Goal: Share content: Share content

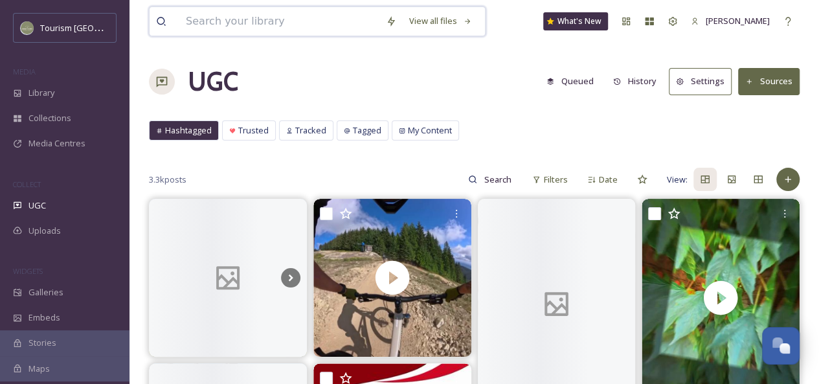
click at [253, 20] on input at bounding box center [279, 21] width 200 height 28
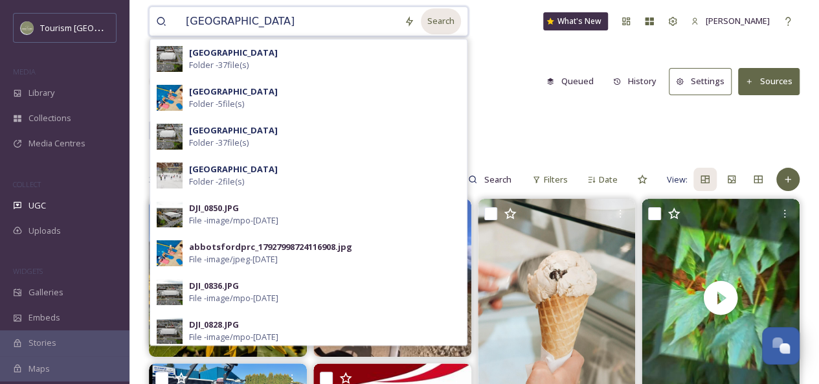
type input "[GEOGRAPHIC_DATA]"
click at [427, 21] on div "Search" at bounding box center [441, 20] width 40 height 25
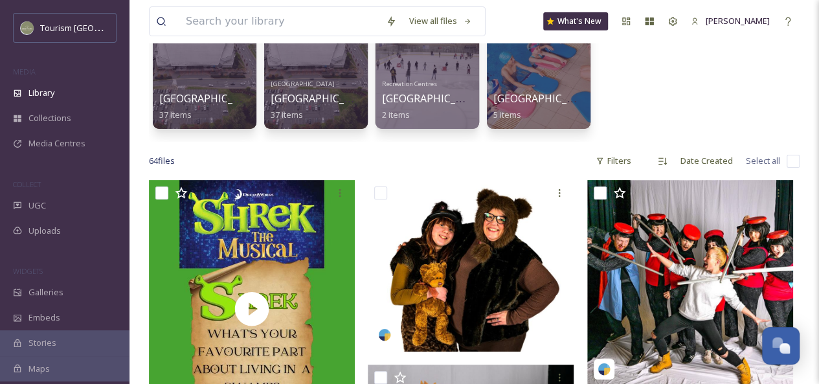
scroll to position [215, 0]
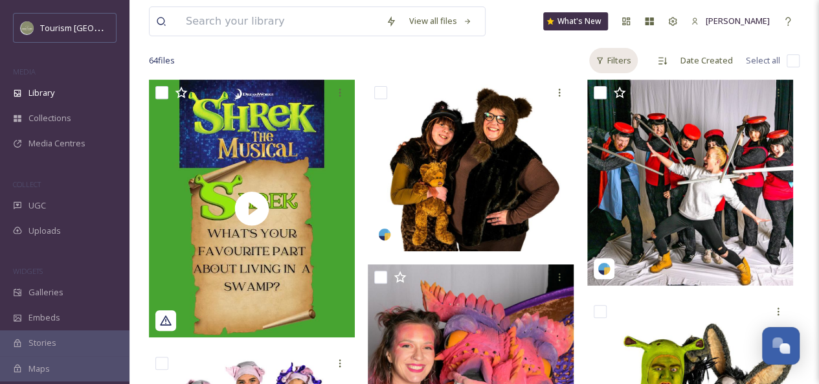
click at [619, 57] on div "Filters" at bounding box center [613, 60] width 49 height 25
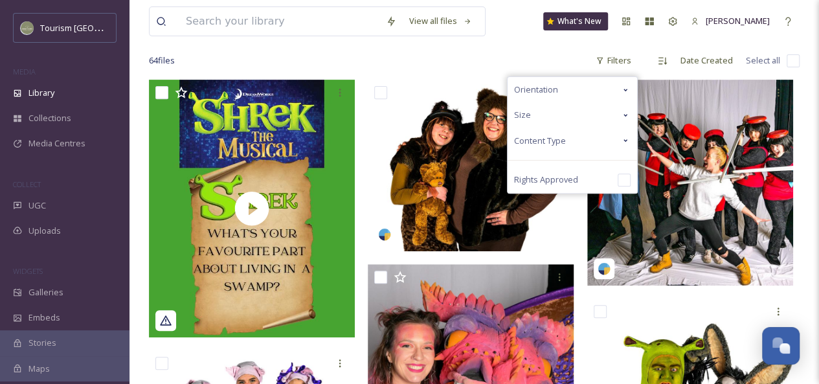
click at [619, 141] on div "Content Type" at bounding box center [572, 140] width 129 height 25
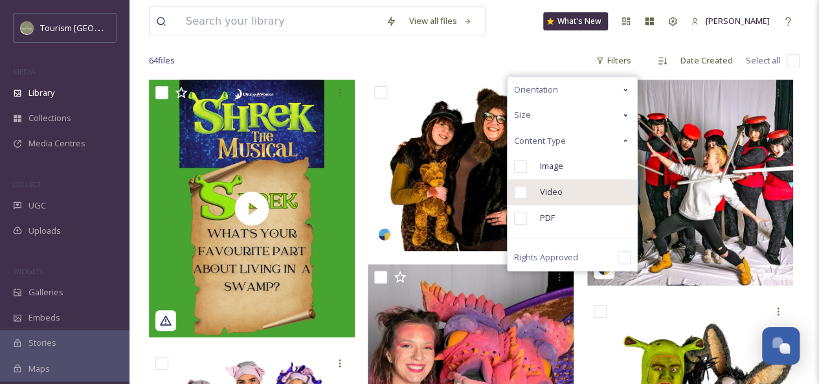
click at [553, 192] on span "Video" at bounding box center [551, 192] width 23 height 12
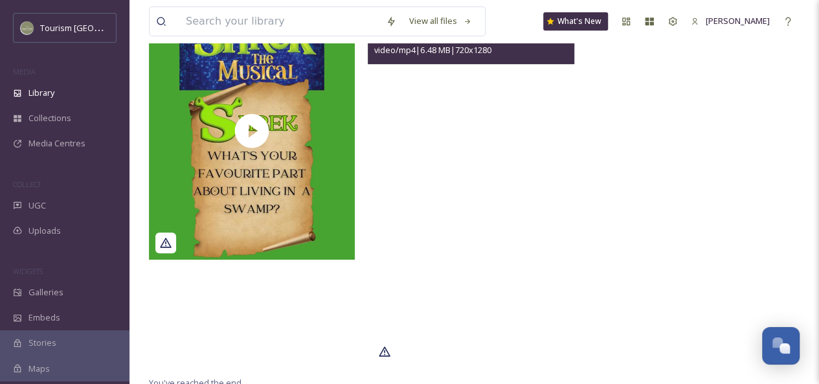
scroll to position [291, 0]
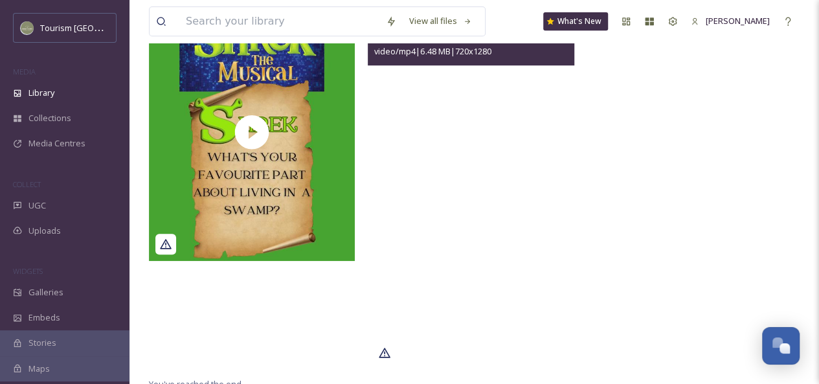
click at [489, 288] on video "tourismabbotsford_17961855098016514.mp4" at bounding box center [471, 186] width 206 height 366
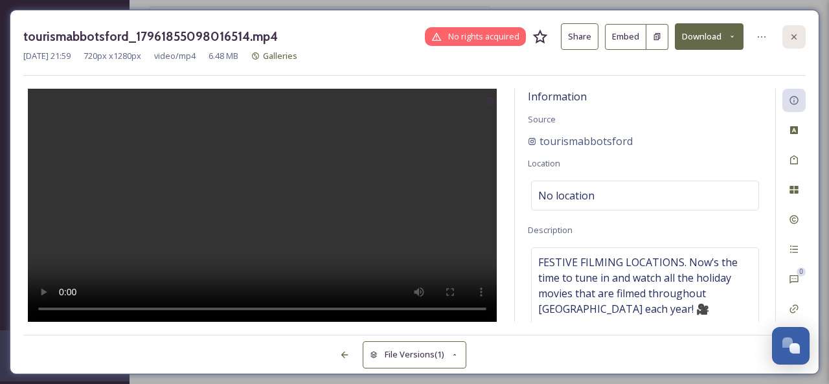
click at [799, 37] on icon at bounding box center [794, 37] width 10 height 10
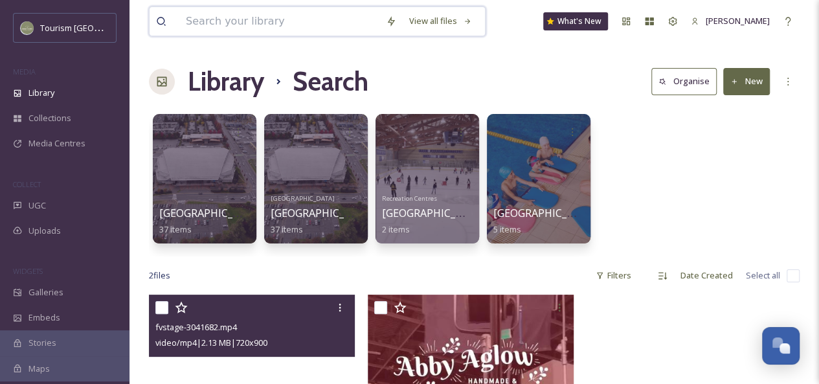
click at [205, 24] on input at bounding box center [279, 21] width 200 height 28
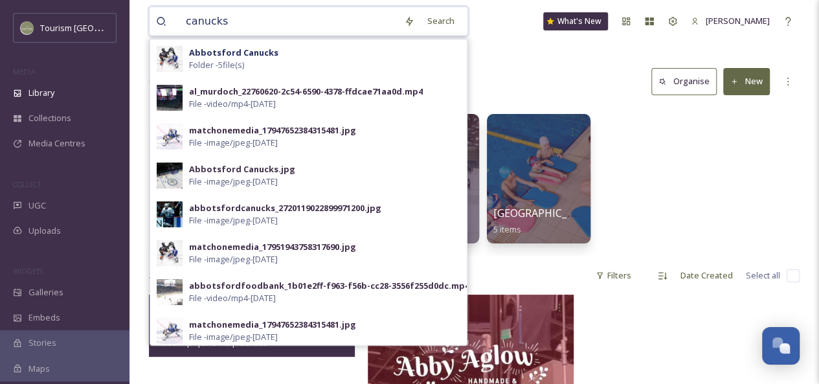
type input "canucks"
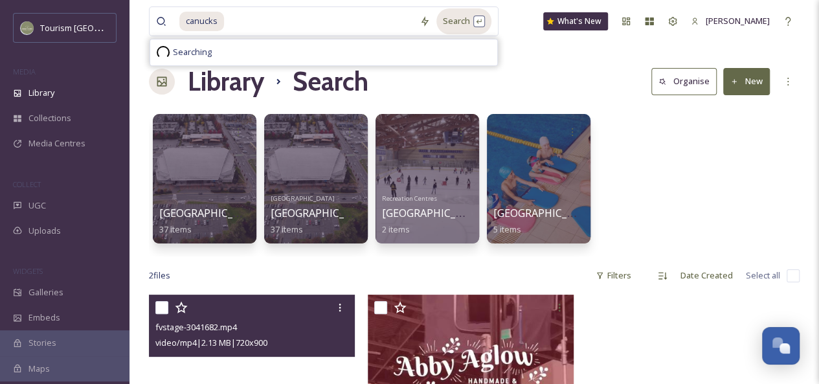
click at [461, 23] on div "Search" at bounding box center [463, 20] width 55 height 25
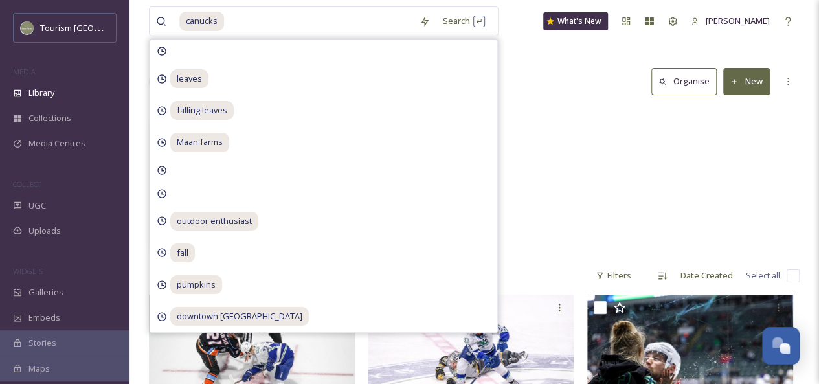
click at [543, 78] on div "Library Search Organise New" at bounding box center [474, 81] width 651 height 39
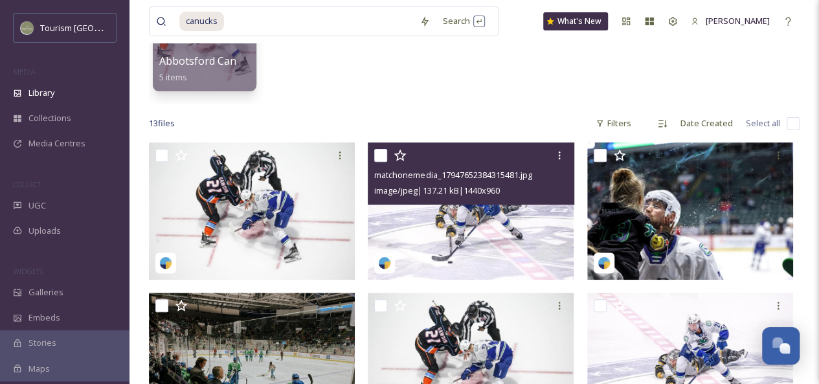
scroll to position [153, 0]
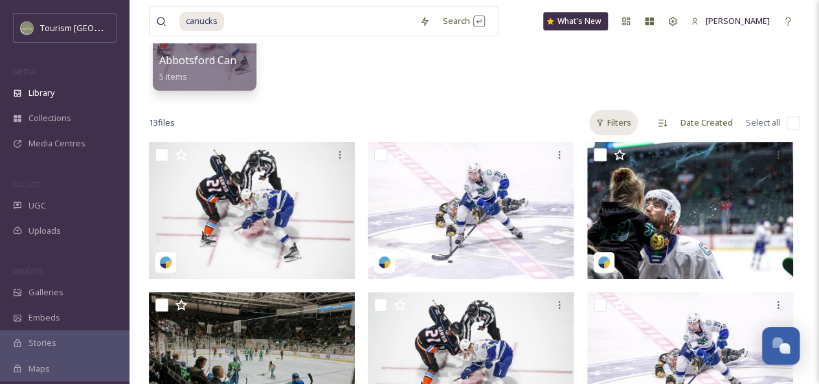
click at [625, 122] on div "Filters" at bounding box center [613, 122] width 49 height 25
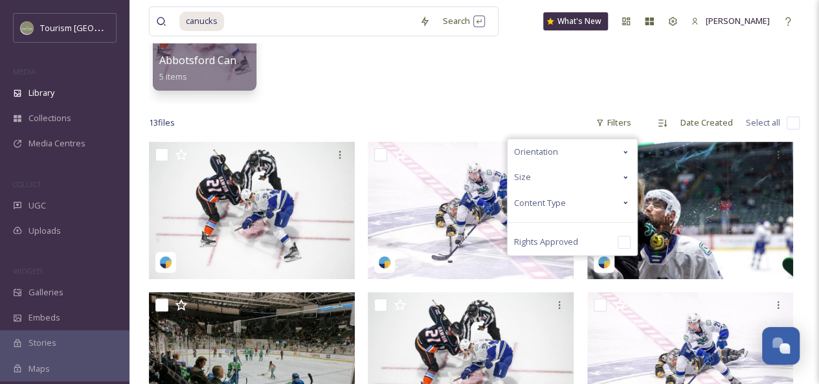
click at [606, 201] on div "Content Type" at bounding box center [572, 202] width 129 height 25
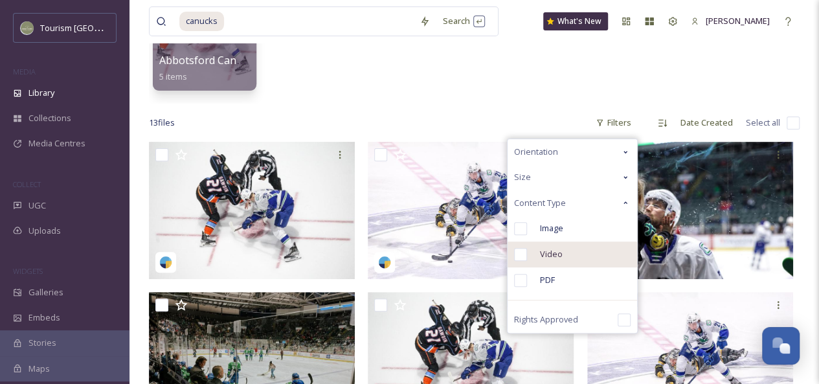
click at [568, 254] on div "Video" at bounding box center [572, 255] width 129 height 26
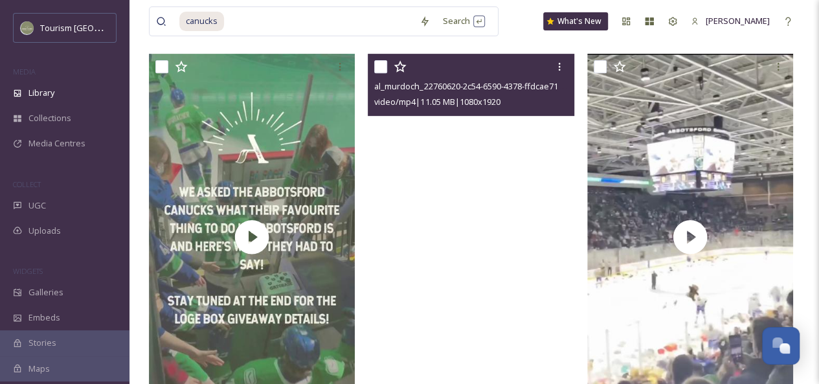
scroll to position [240, 0]
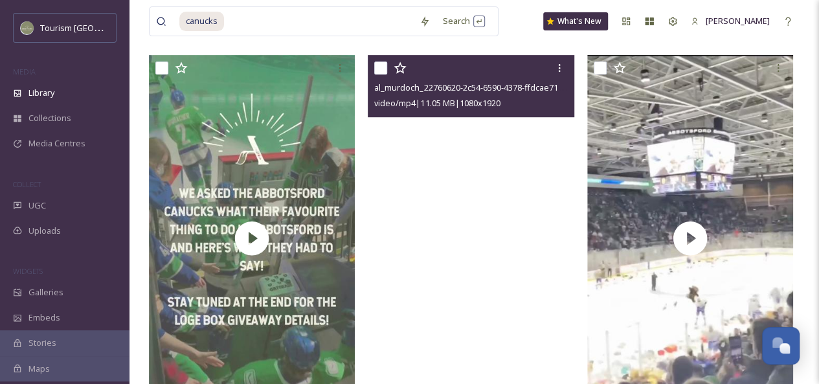
click at [504, 139] on video "al_murdoch_22760620-2c54-6590-4378-ffdcae71aa0d.mp4" at bounding box center [471, 238] width 206 height 366
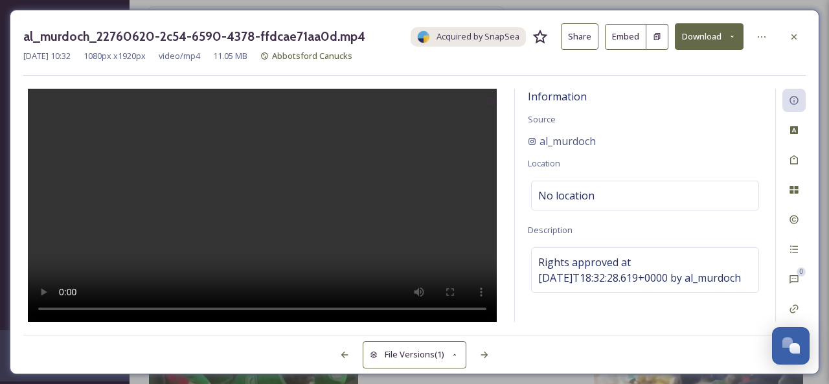
click at [585, 41] on button "Share" at bounding box center [580, 36] width 38 height 27
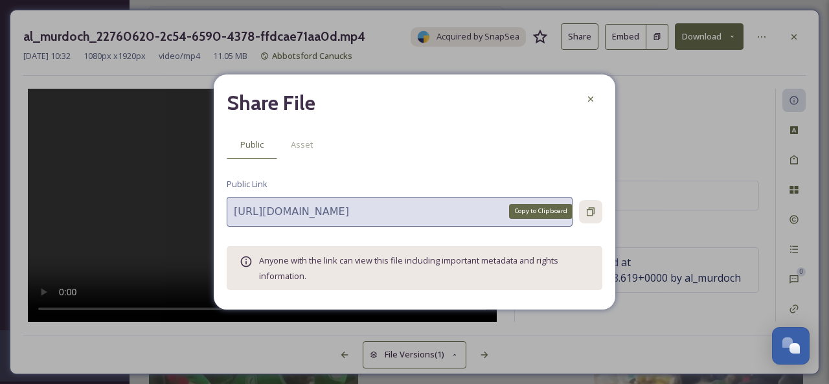
click at [596, 208] on div "Copy to Clipboard" at bounding box center [590, 211] width 23 height 23
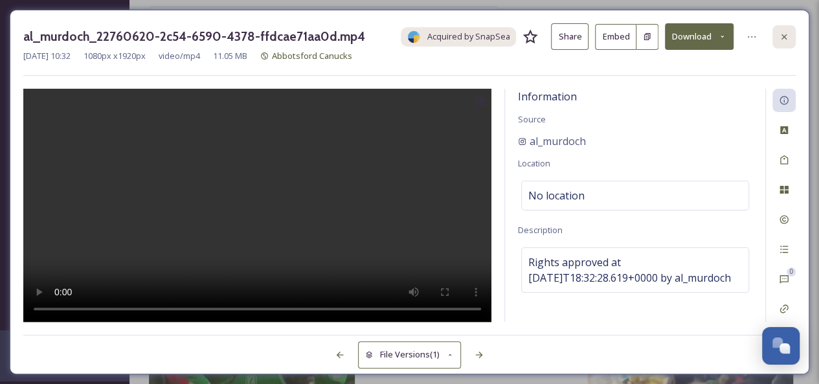
click at [787, 30] on div at bounding box center [783, 36] width 23 height 23
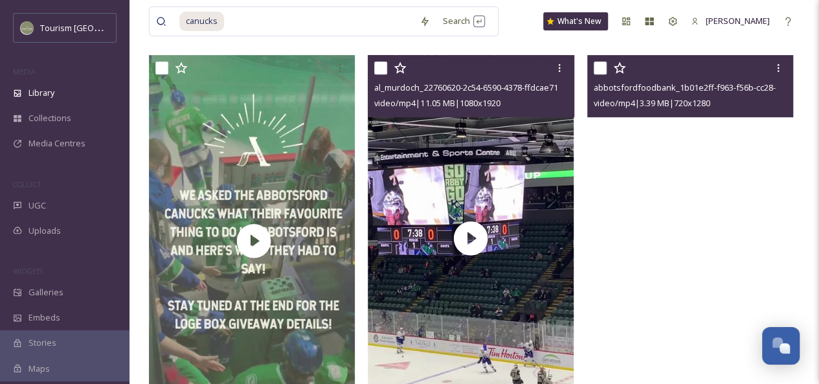
click at [664, 165] on video "abbotsfordfoodbank_1b01e2ff-f963-f56b-cc28-3556f255d0dc.mp4" at bounding box center [690, 238] width 206 height 366
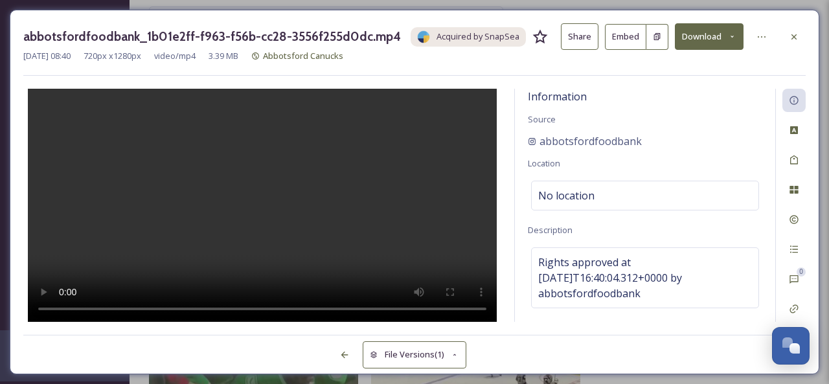
click at [585, 39] on button "Share" at bounding box center [580, 36] width 38 height 27
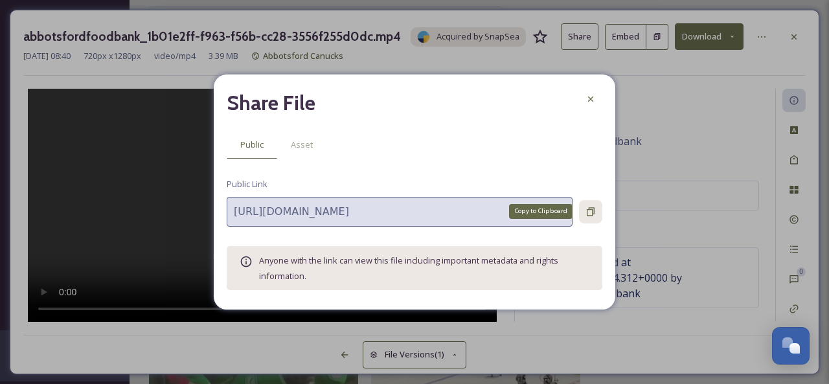
click at [592, 211] on icon at bounding box center [590, 212] width 10 height 10
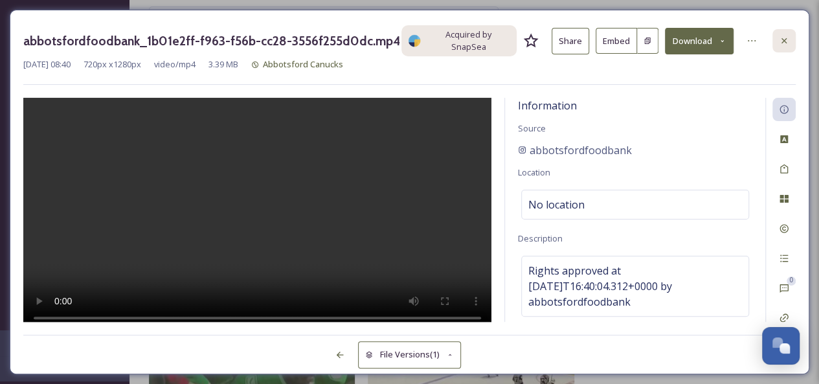
click at [782, 40] on icon at bounding box center [784, 41] width 10 height 10
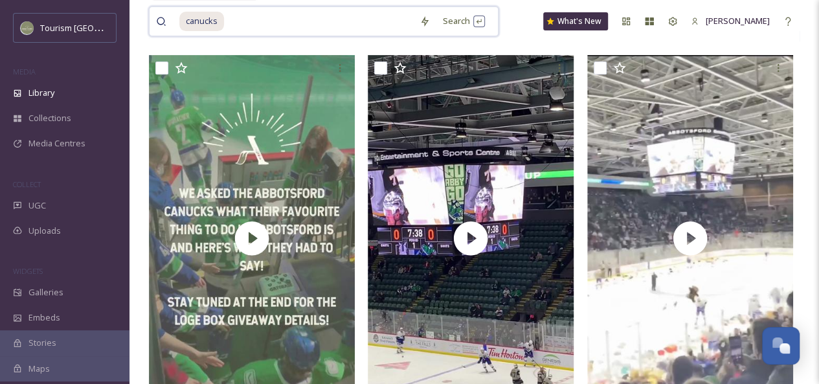
click at [242, 25] on input at bounding box center [319, 21] width 188 height 28
type input "concert"
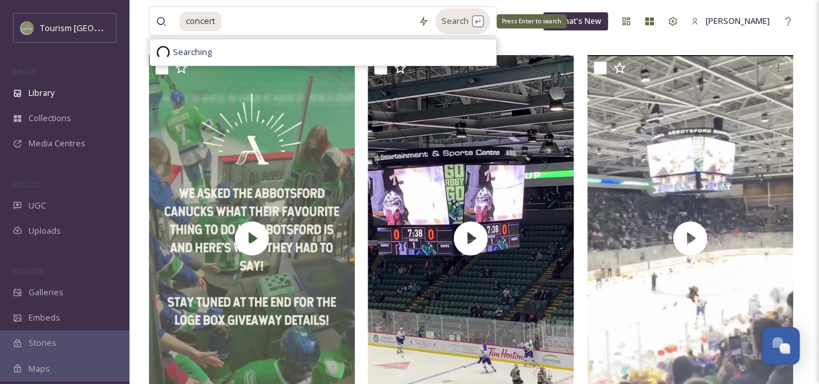
click at [453, 17] on div "Search Press Enter to search" at bounding box center [462, 20] width 55 height 25
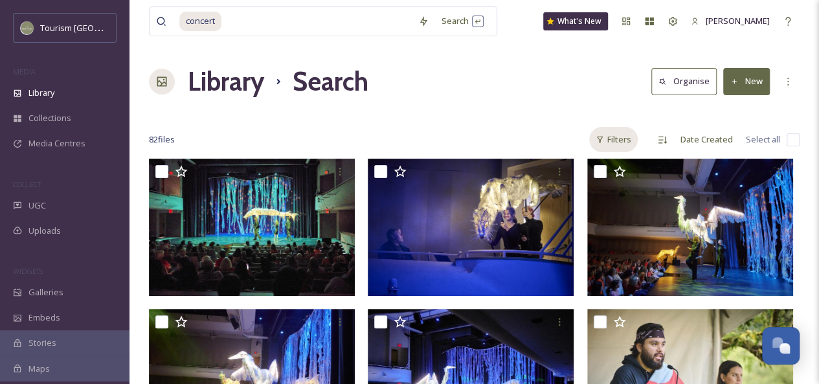
click at [618, 139] on div "Filters" at bounding box center [613, 139] width 49 height 25
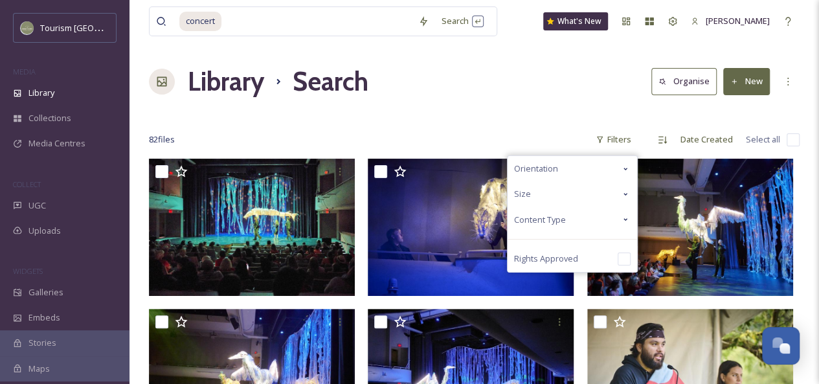
click at [589, 223] on div "Content Type" at bounding box center [572, 219] width 129 height 25
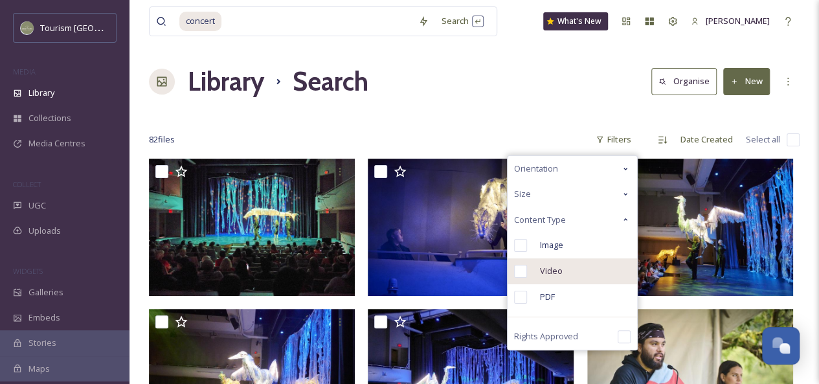
click at [561, 269] on span "Video" at bounding box center [551, 271] width 23 height 12
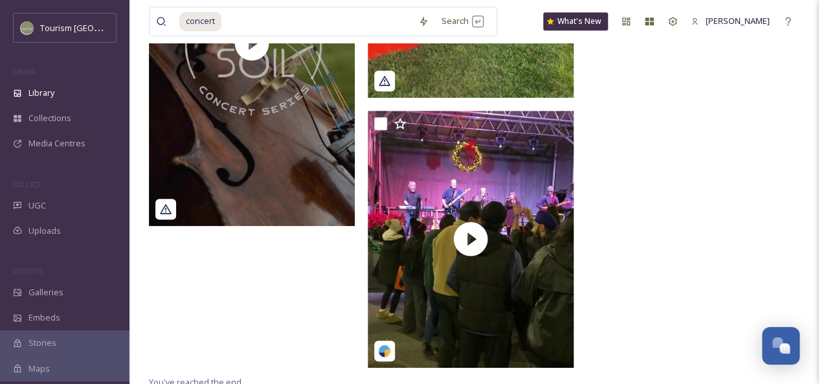
scroll to position [433, 0]
